Goal: Information Seeking & Learning: Learn about a topic

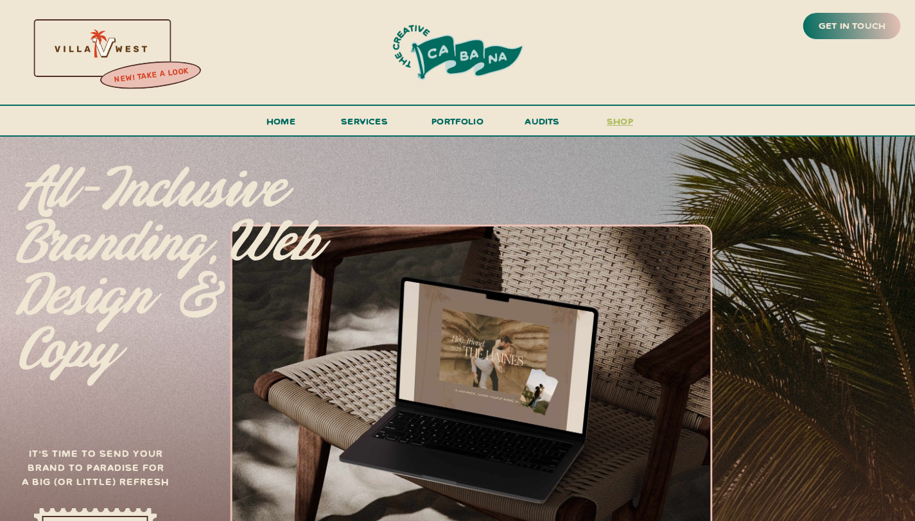
click at [602, 120] on h3 "shop" at bounding box center [620, 124] width 62 height 22
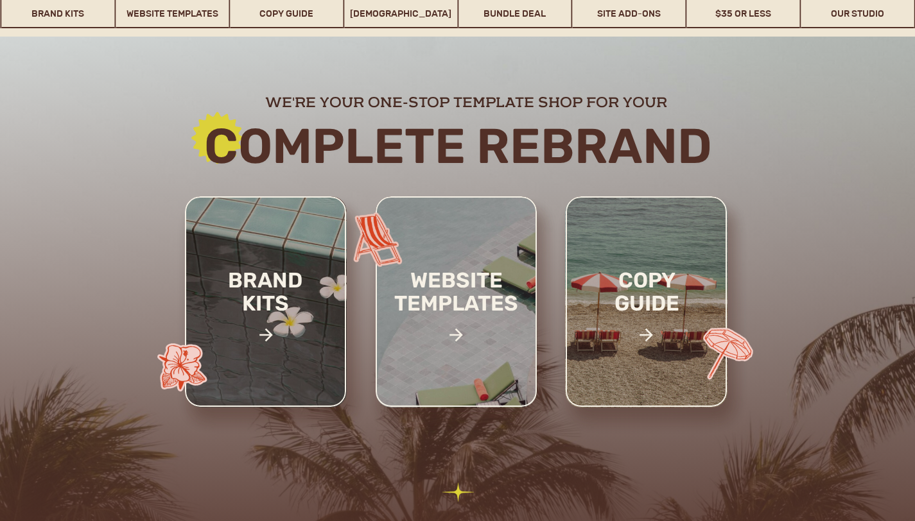
scroll to position [193, 0]
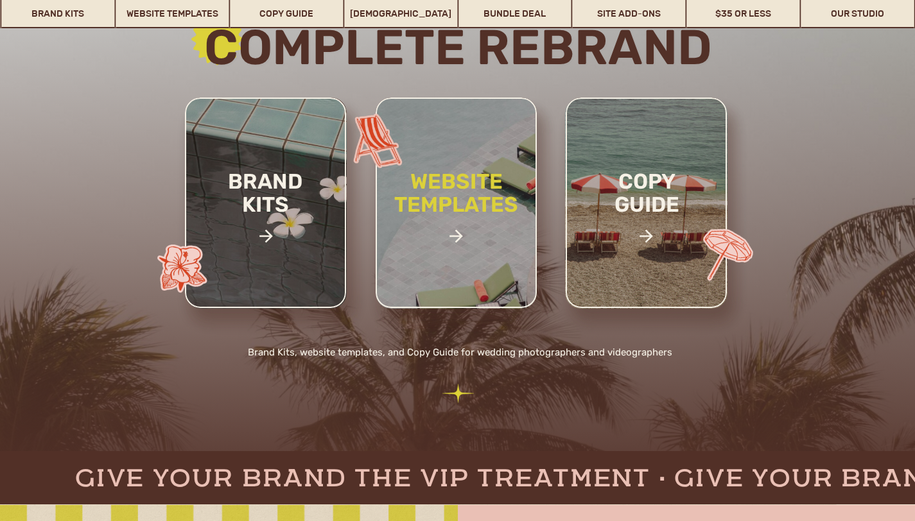
click at [472, 220] on h2 "website templates" at bounding box center [456, 207] width 168 height 74
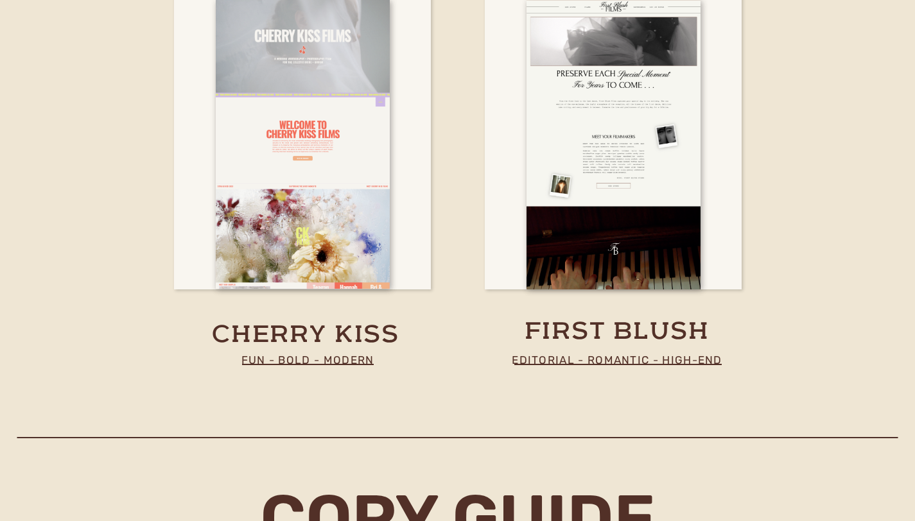
scroll to position [4799, 0]
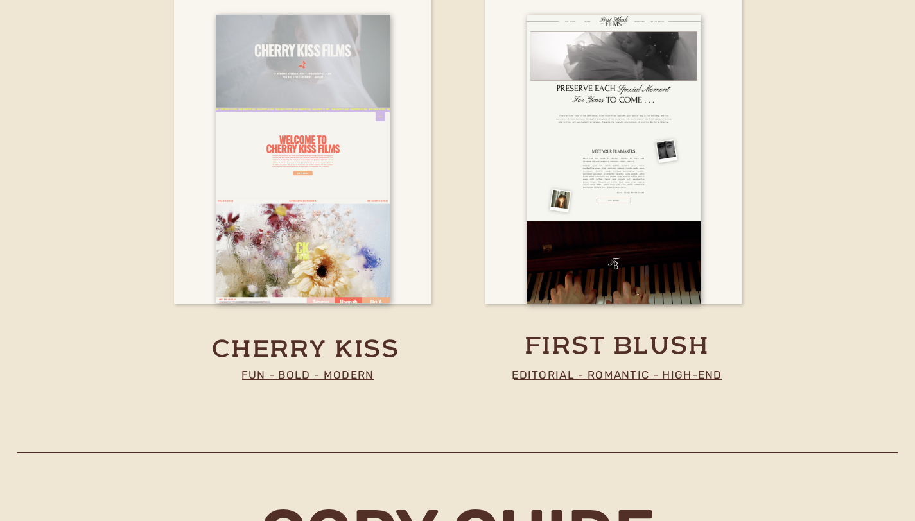
click at [552, 352] on h3 "first blush" at bounding box center [617, 343] width 202 height 25
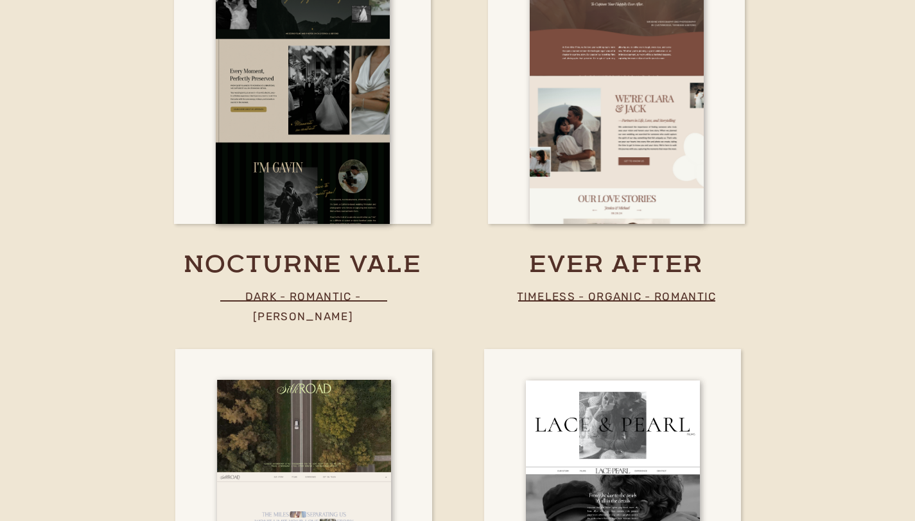
scroll to position [3965, 0]
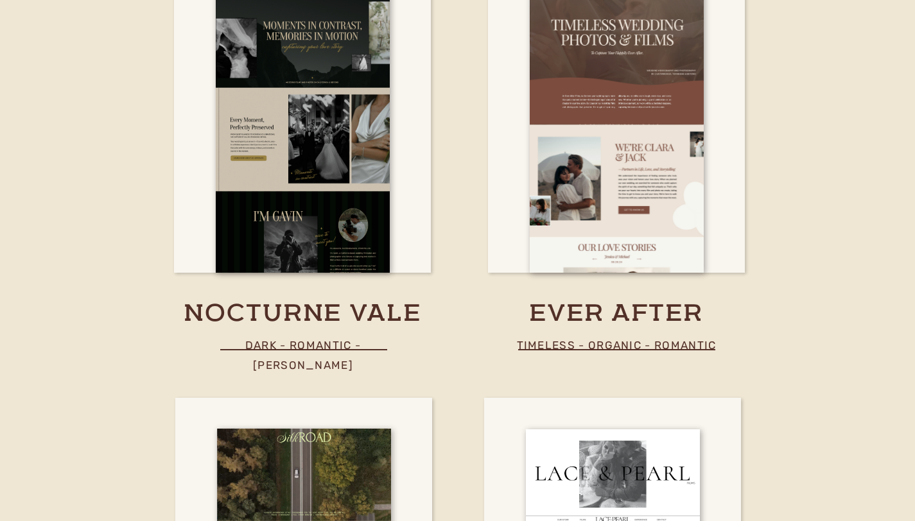
click at [687, 342] on p "timeless - organic - romantic" at bounding box center [616, 345] width 206 height 19
click at [562, 318] on h3 "ever after" at bounding box center [616, 314] width 340 height 32
click at [333, 306] on h3 "nocturne vale" at bounding box center [302, 314] width 313 height 32
click at [651, 317] on h3 "ever after" at bounding box center [616, 314] width 340 height 32
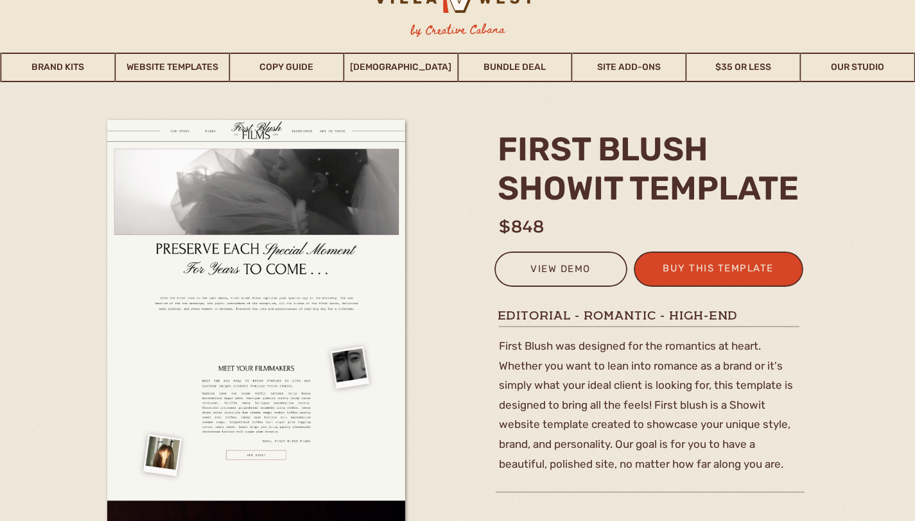
scroll to position [64, 0]
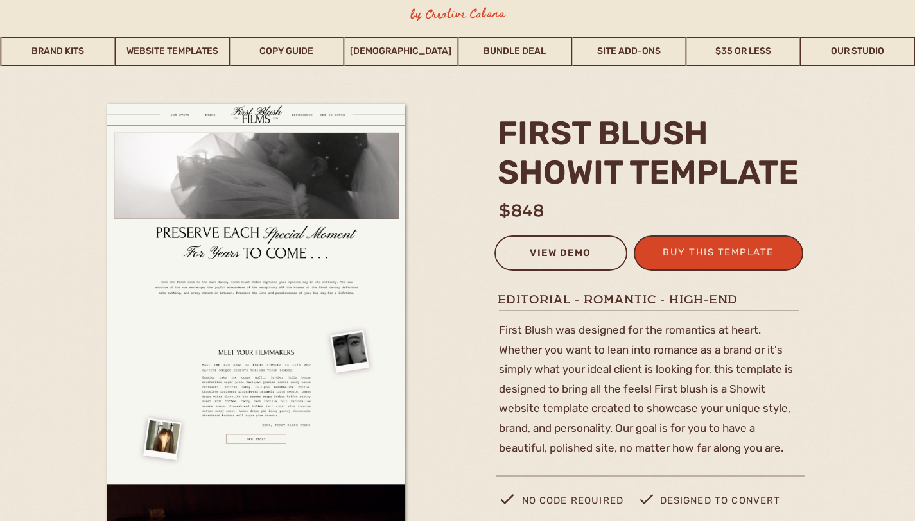
click at [531, 248] on div "view demo" at bounding box center [561, 255] width 116 height 21
click at [413, 59] on link "[DEMOGRAPHIC_DATA]" at bounding box center [400, 52] width 113 height 30
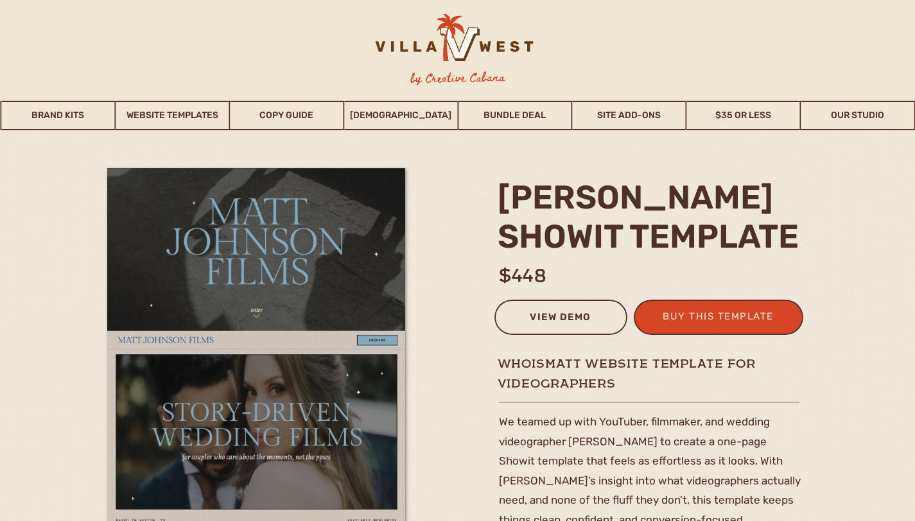
click at [591, 327] on div "view demo" at bounding box center [561, 319] width 116 height 21
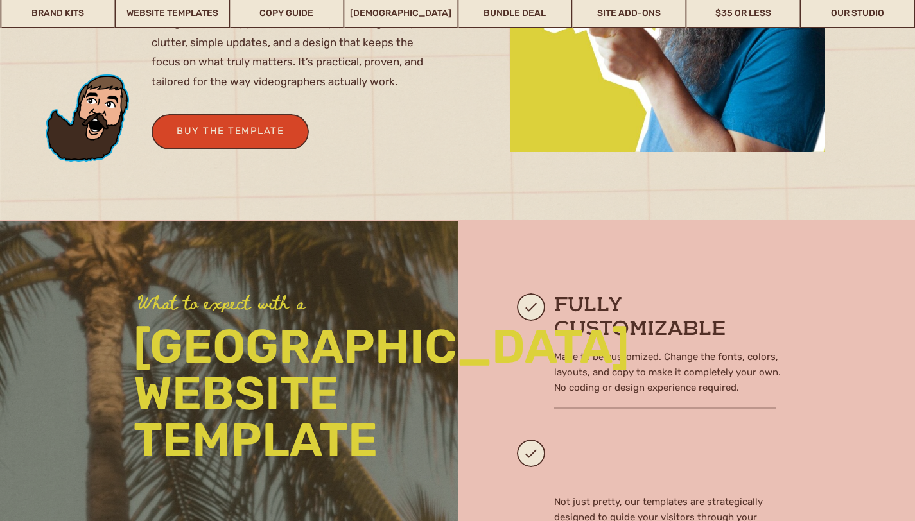
scroll to position [1027, 0]
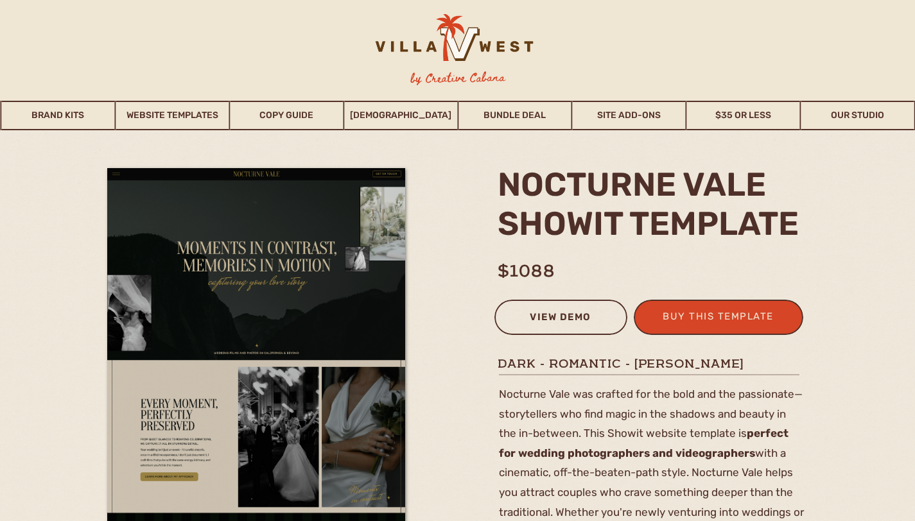
click at [547, 329] on div "view demo" at bounding box center [561, 319] width 116 height 21
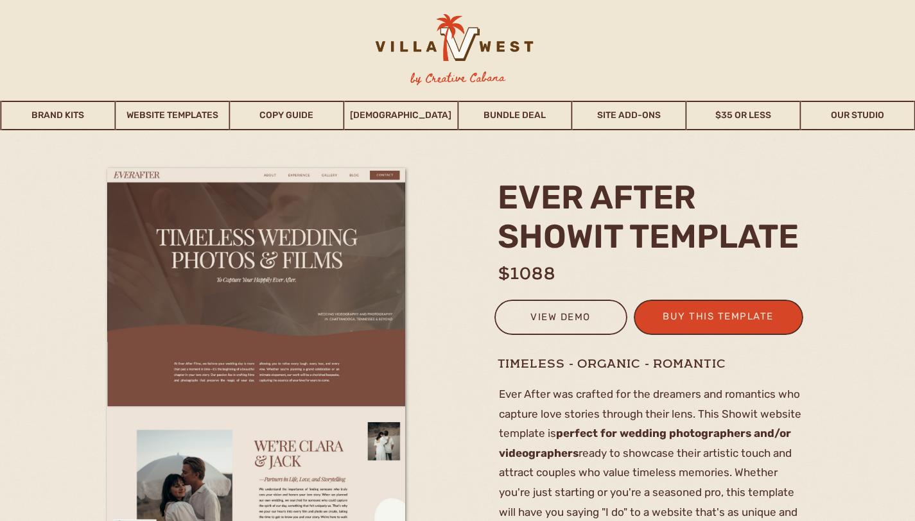
click at [564, 333] on div at bounding box center [560, 317] width 133 height 35
click at [562, 321] on div "view demo" at bounding box center [561, 319] width 116 height 21
